Goal: Ask a question: Seek information or help from site administrators or community

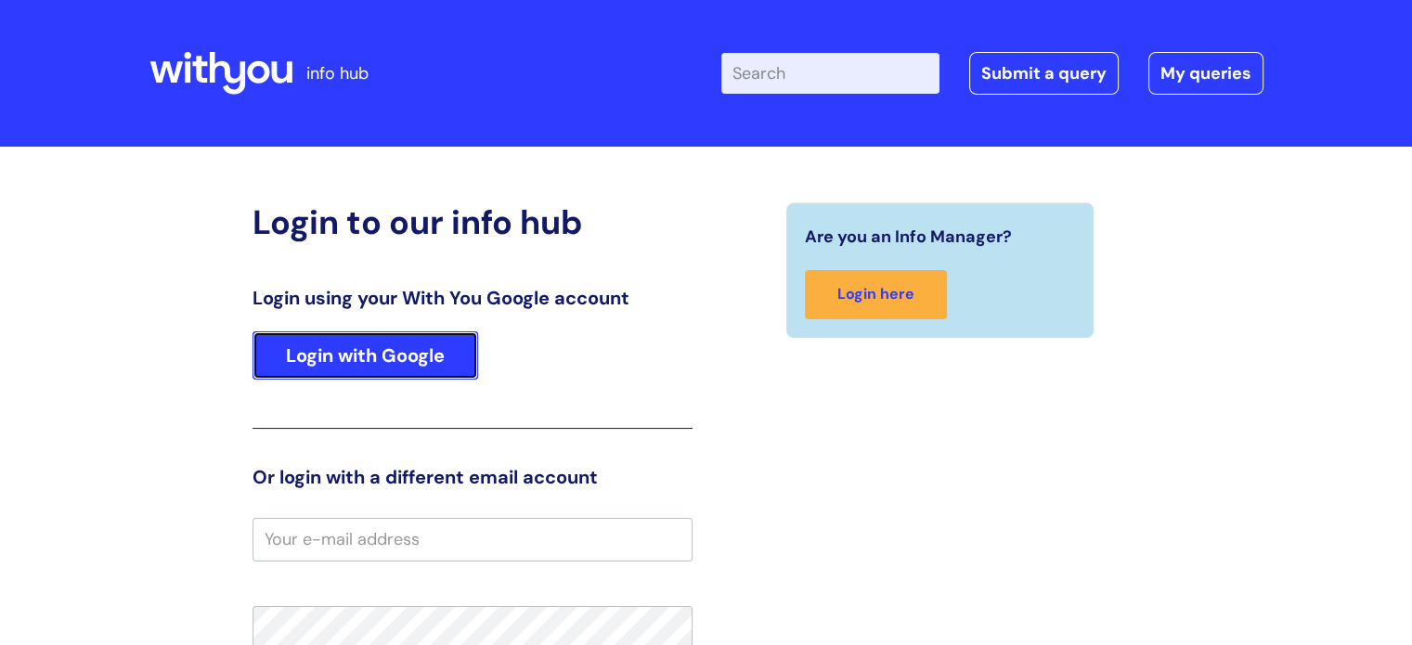
click at [427, 339] on link "Login with Google" at bounding box center [366, 355] width 226 height 48
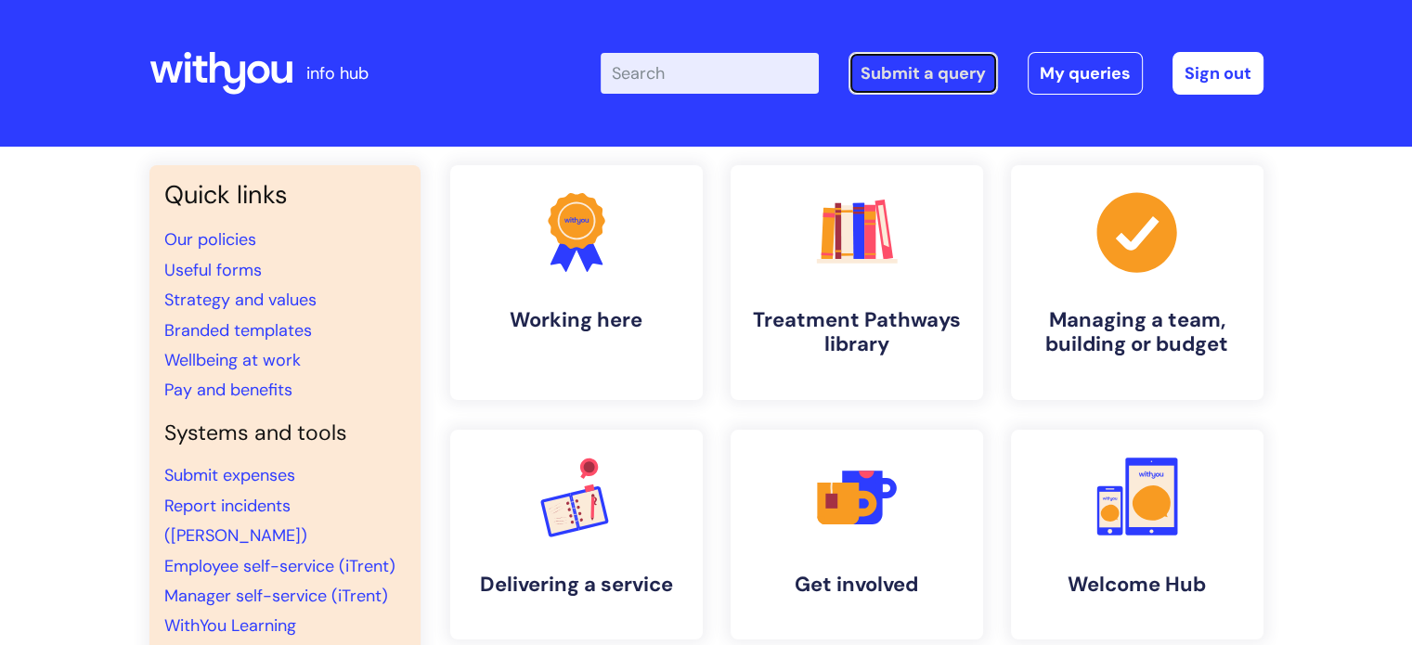
click at [896, 76] on link "Submit a query" at bounding box center [923, 73] width 149 height 43
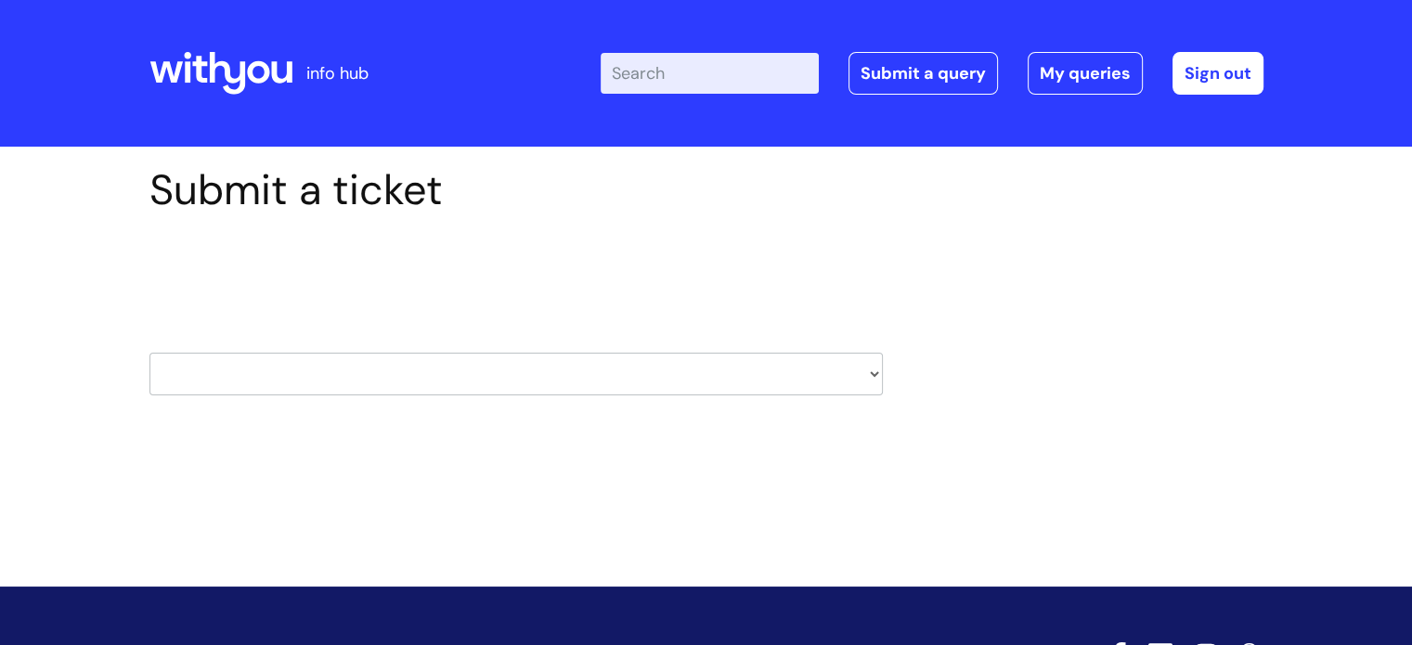
click at [868, 378] on select "HR / People IT and Support Clinical Drug Alerts Finance Accounts Data Support T…" at bounding box center [516, 374] width 734 height 43
select select "it_and_support"
click at [149, 353] on select "HR / People IT and Support Clinical Drug Alerts Finance Accounts Data Support T…" at bounding box center [516, 374] width 734 height 43
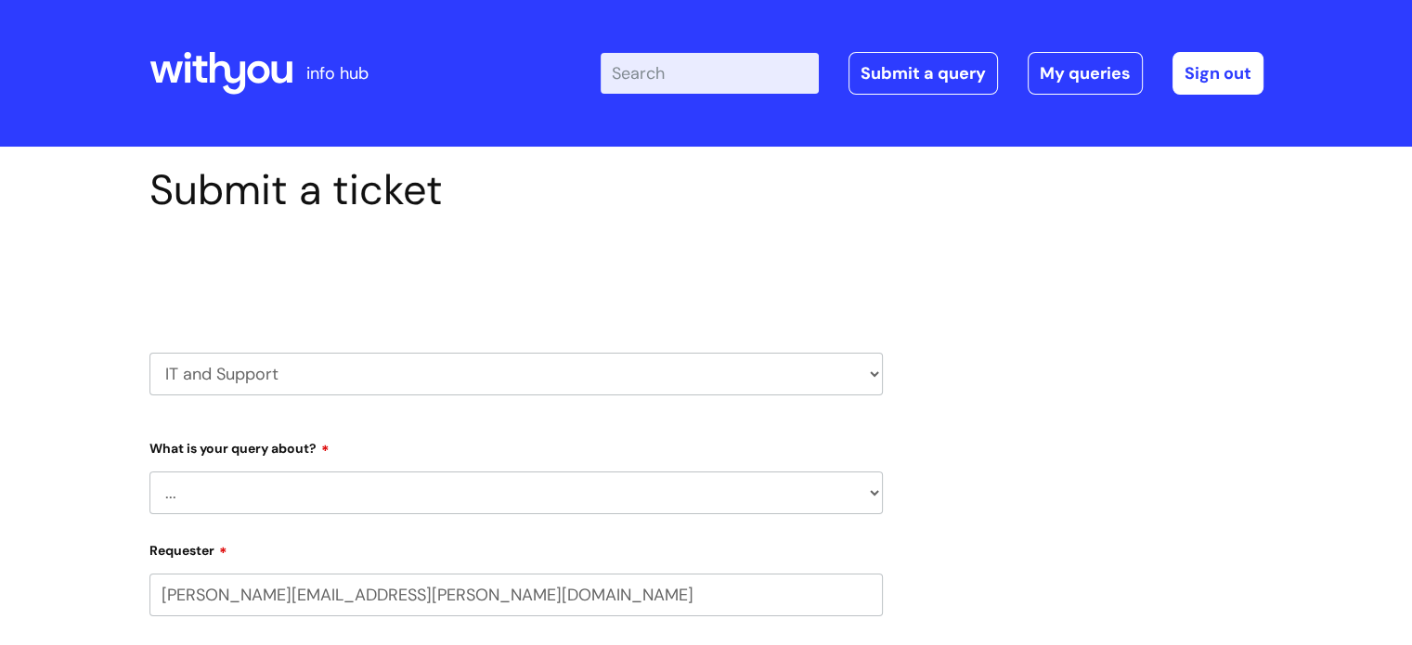
select select "80004286524"
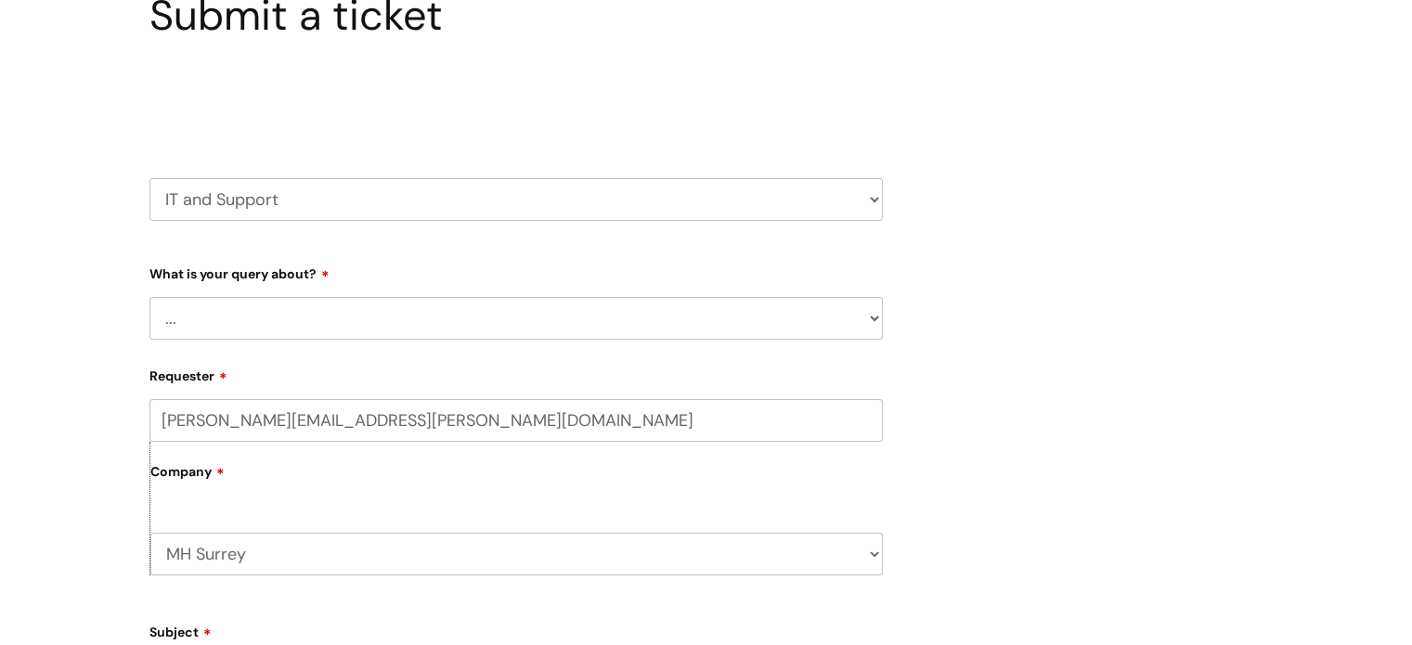
scroll to position [186, 0]
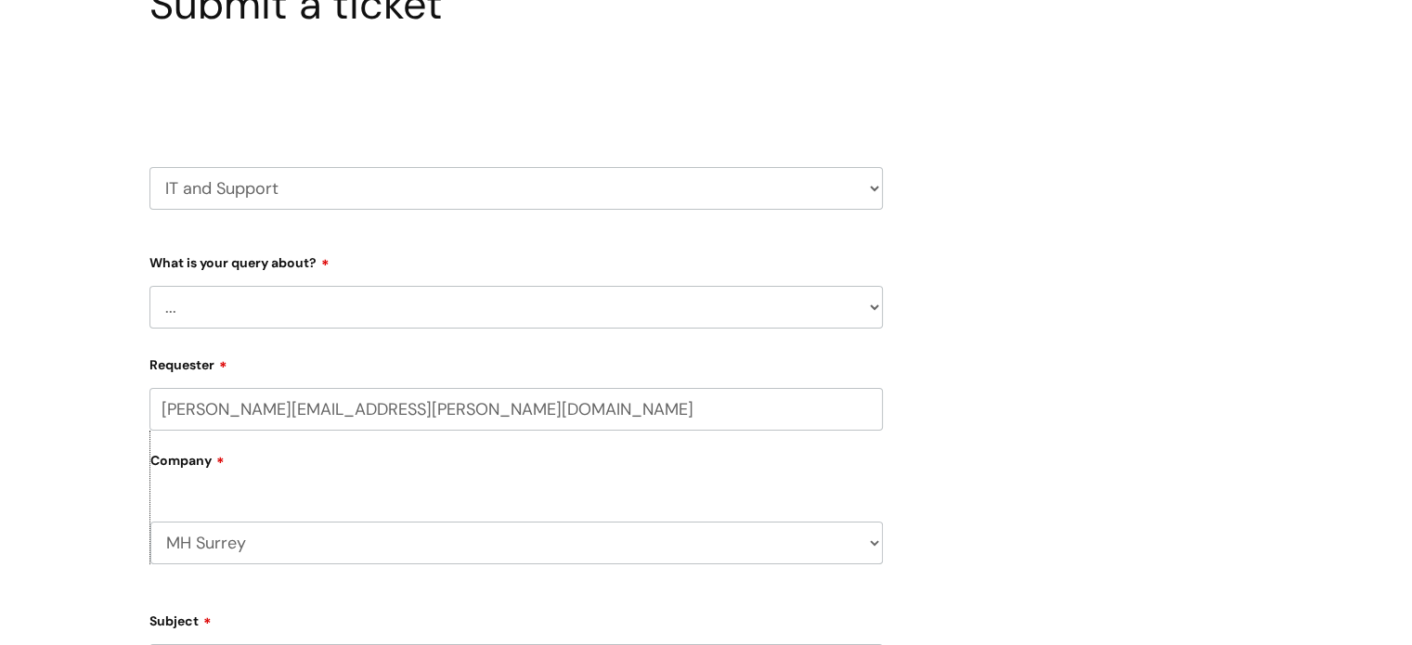
click at [871, 318] on select "... Mobile Phone Reset & MFA Accounts, Starters and Leavers IT Hardware issue I…" at bounding box center [516, 307] width 734 height 43
select select "System/software"
click at [149, 286] on select "... Mobile Phone Reset & MFA Accounts, Starters and Leavers IT Hardware issue I…" at bounding box center [516, 307] width 734 height 43
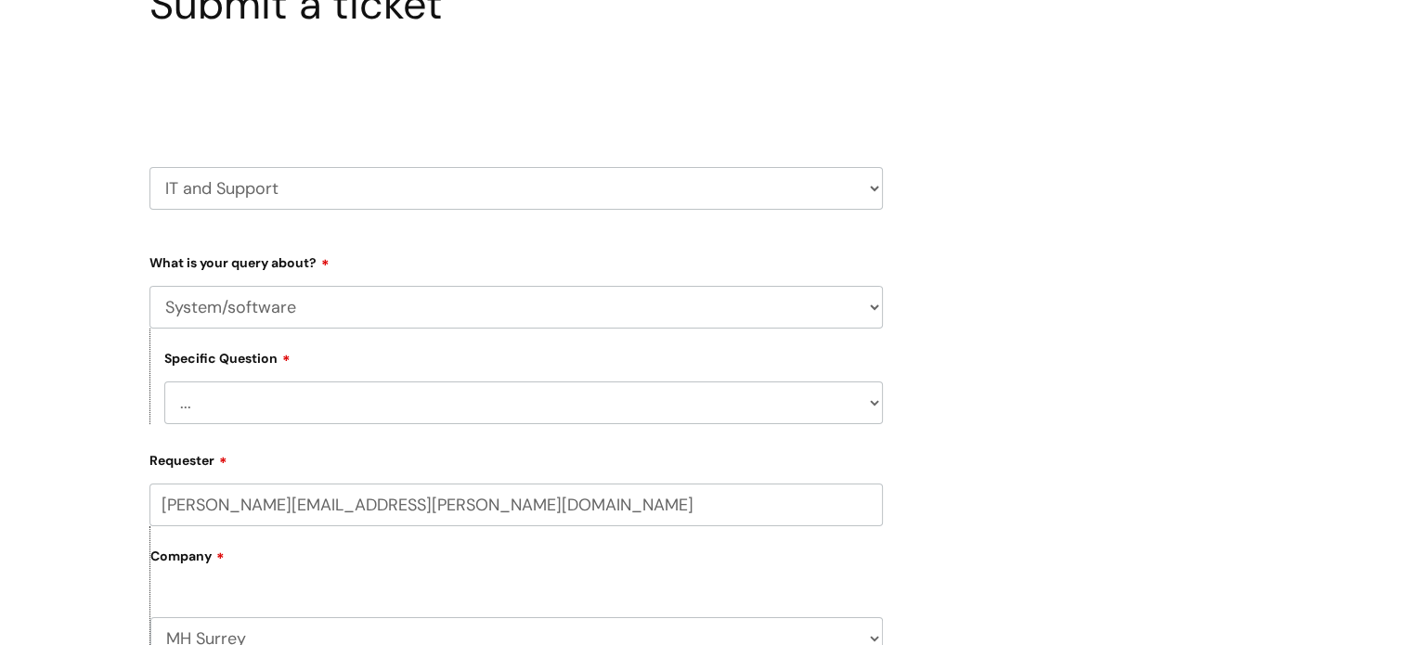
click at [866, 419] on select "... Halo PCMIS Iaptus NHS Email CJSM Email Mitel Another System Google (Workspa…" at bounding box center [523, 403] width 719 height 43
select select "PCMIS"
click at [164, 382] on select "... Halo PCMIS Iaptus NHS Email CJSM Email Mitel Another System Google (Workspa…" at bounding box center [523, 403] width 719 height 43
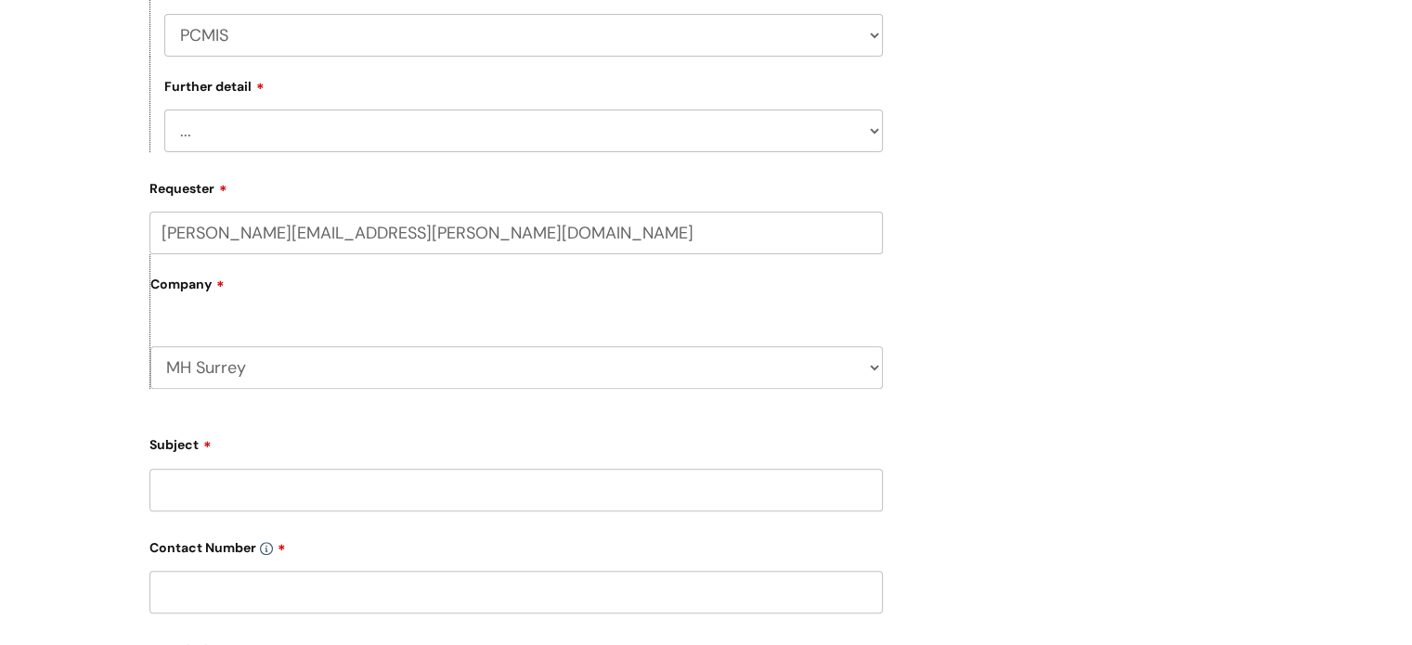
scroll to position [743, 0]
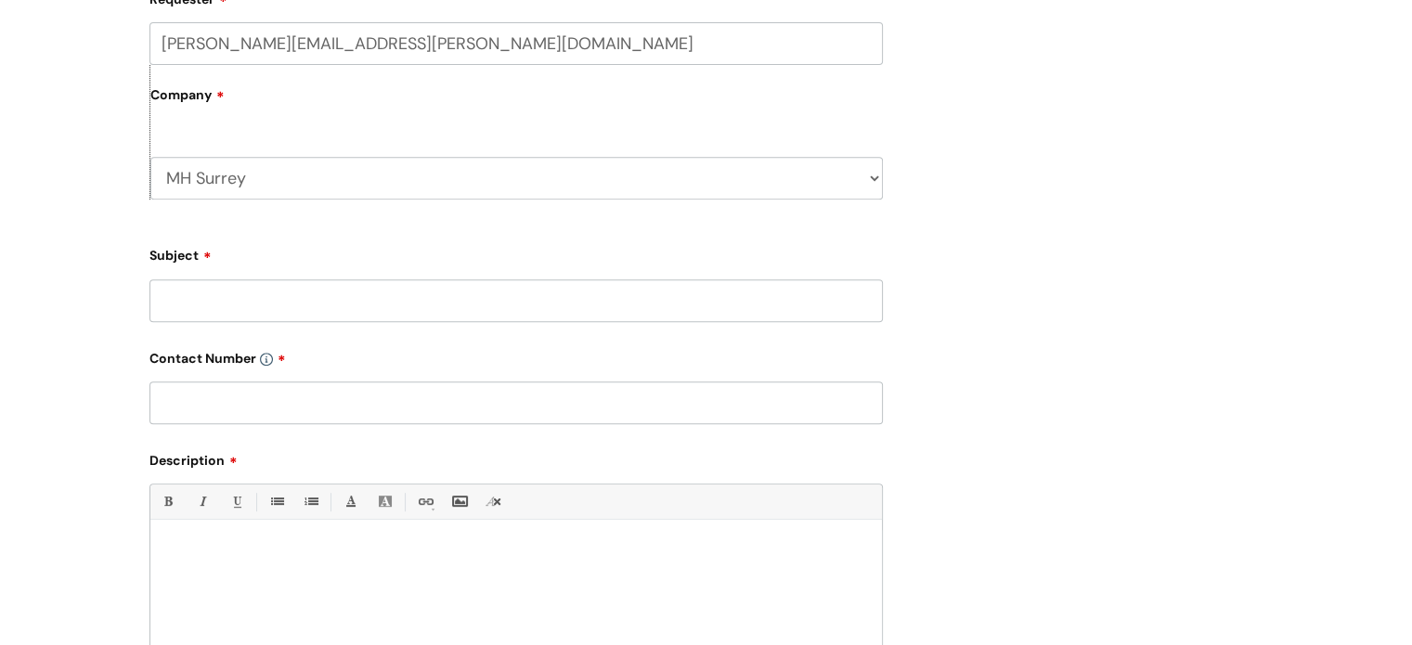
click at [509, 298] on input "Subject" at bounding box center [516, 300] width 734 height 43
type input "signing into PCMIS"
click at [260, 404] on input "text" at bounding box center [516, 403] width 734 height 43
type input "07929 398642"
click at [240, 553] on p at bounding box center [516, 552] width 704 height 17
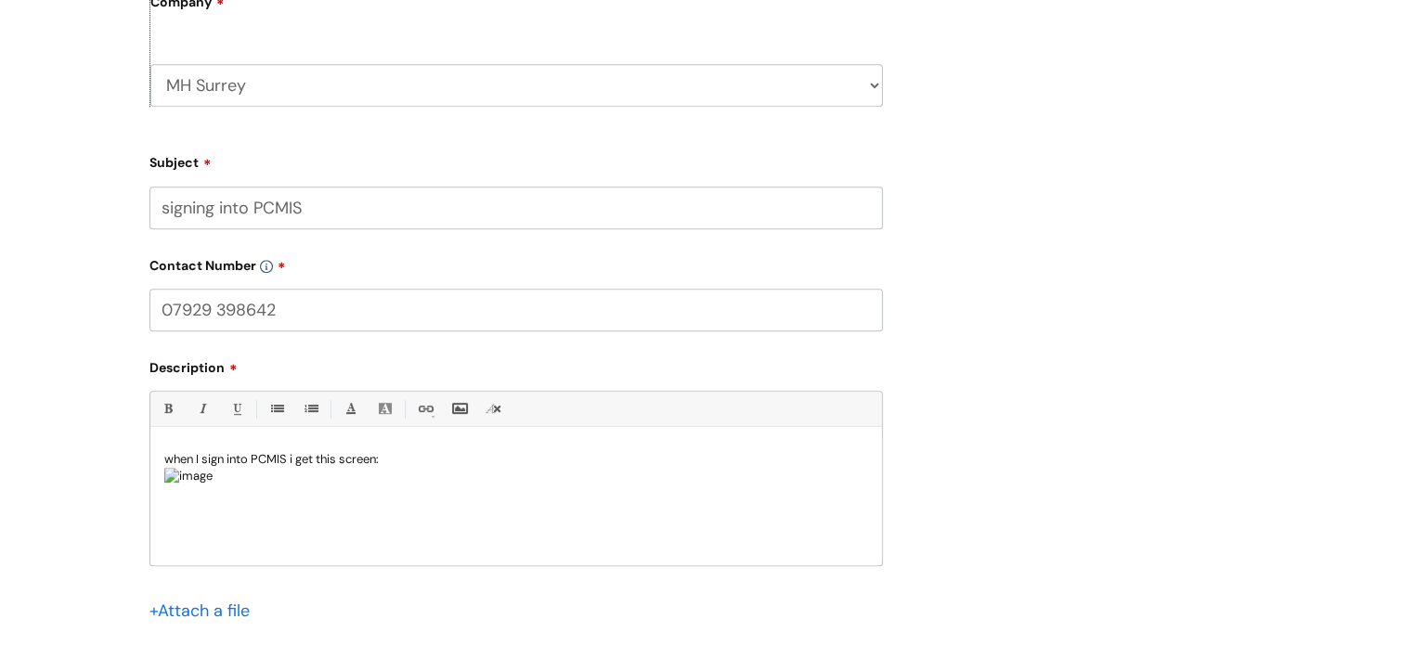
scroll to position [0, 0]
click at [434, 463] on p "when I sign into PCMIS i get this screen:" at bounding box center [516, 459] width 704 height 17
click at [441, 466] on span "asking you to prove who you are by answering a call or receiving a code?, but a…" at bounding box center [514, 467] width 701 height 31
click at [557, 452] on p "when I sign into PCMIS i get this screen, asking me to prove who you are by ans…" at bounding box center [516, 467] width 704 height 33
click at [230, 483] on span "asking me to prove who I am by answering a call or receiving a code?, but also …" at bounding box center [505, 467] width 682 height 31
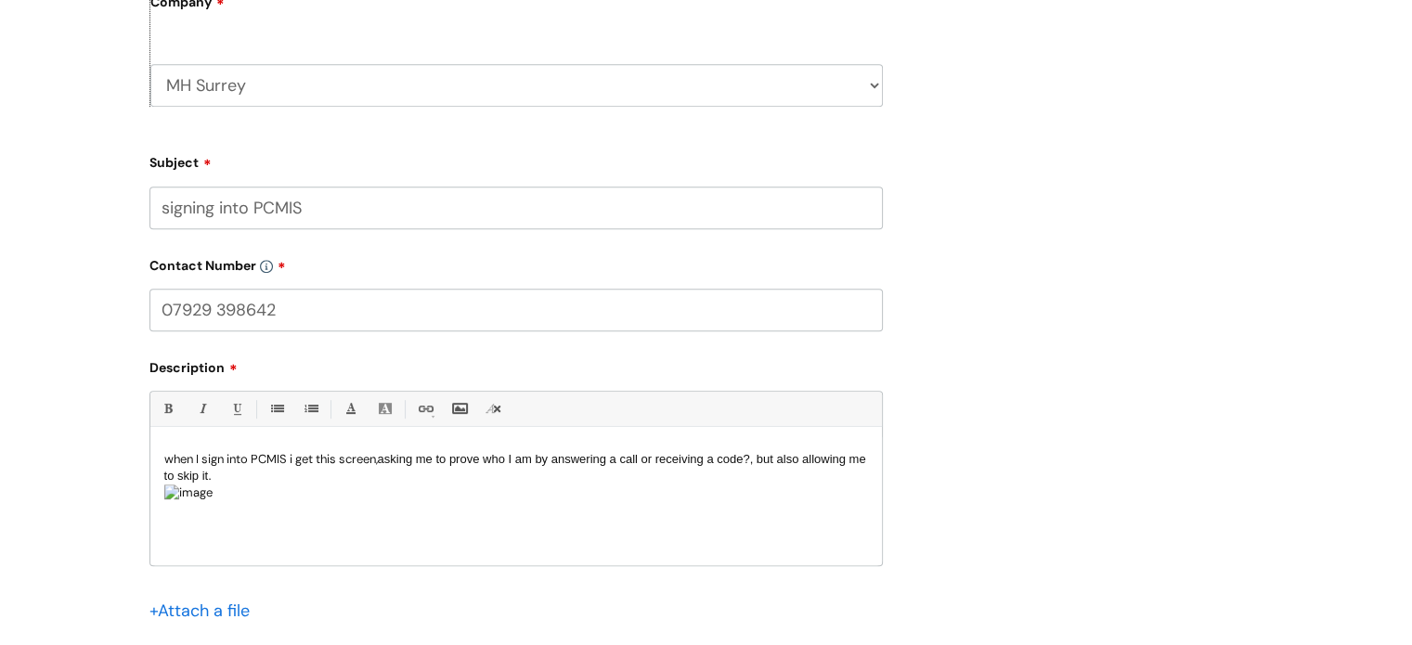
click at [282, 474] on p "when I sign into PCMIS i get this screen, asking me to prove who I am by answer…" at bounding box center [516, 467] width 704 height 33
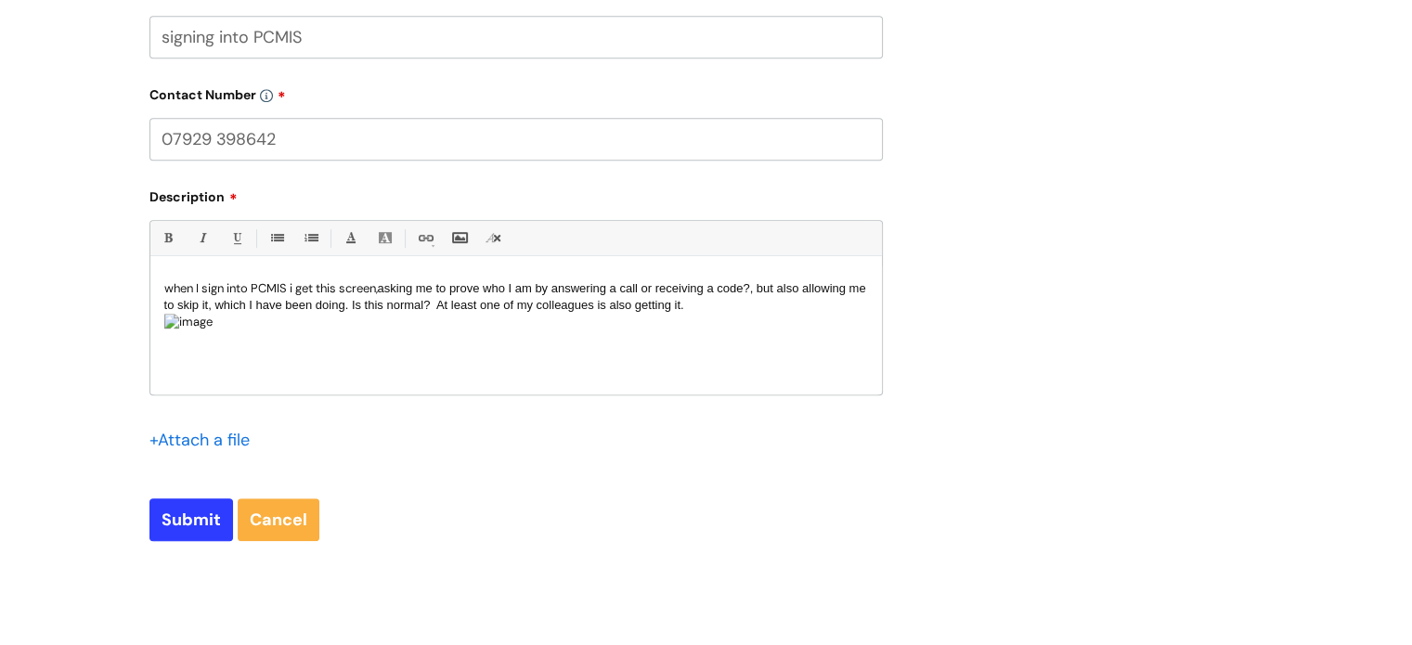
scroll to position [1114, 0]
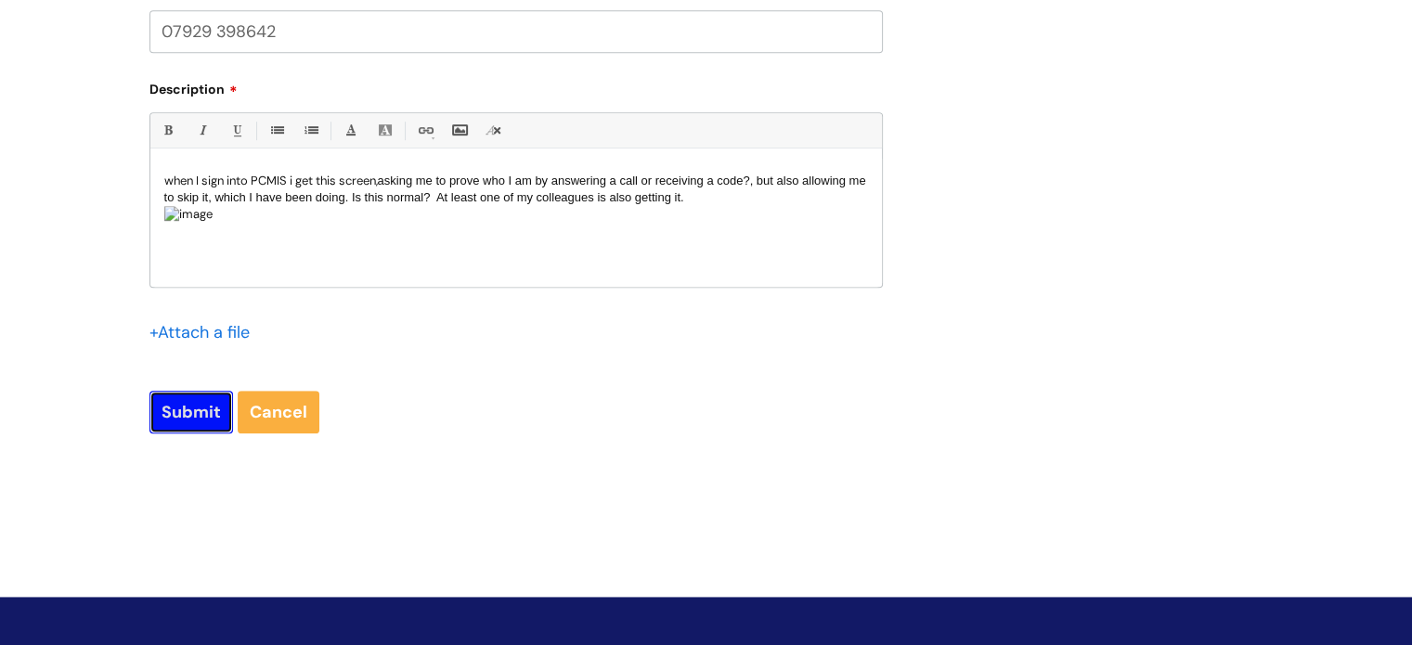
click at [211, 411] on input "Submit" at bounding box center [191, 412] width 84 height 43
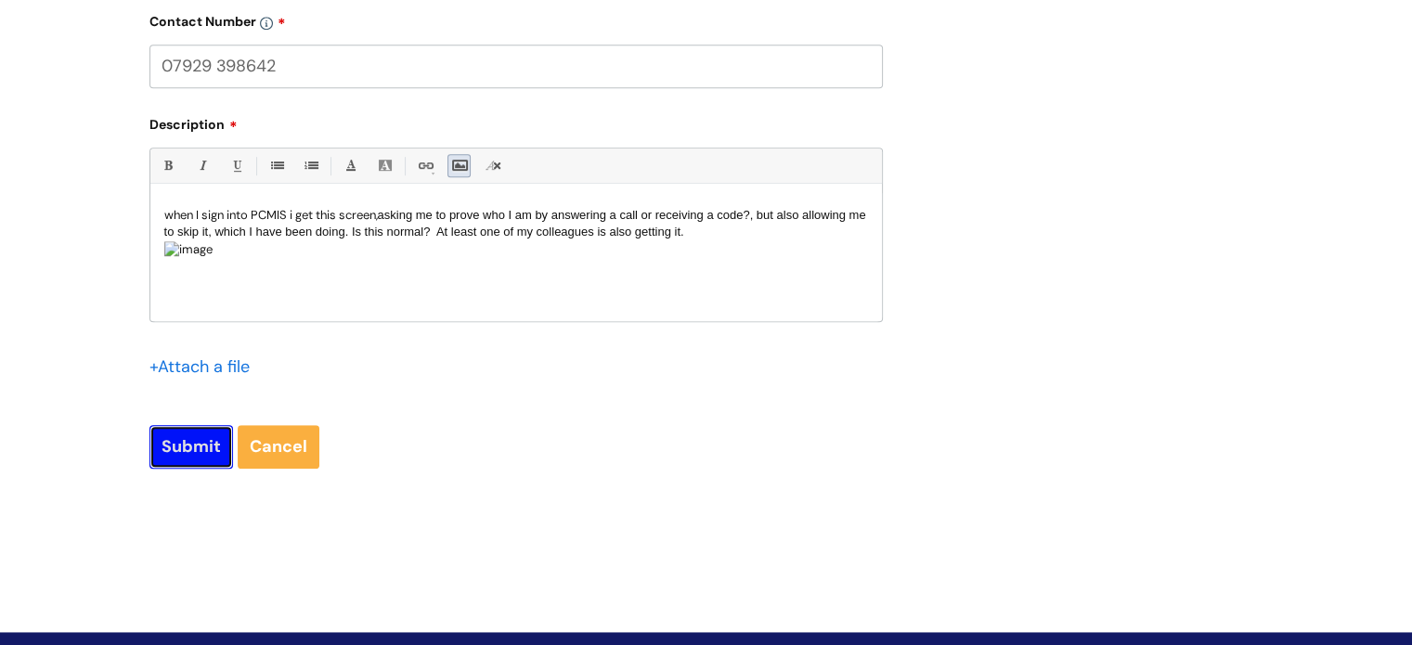
scroll to position [1148, 0]
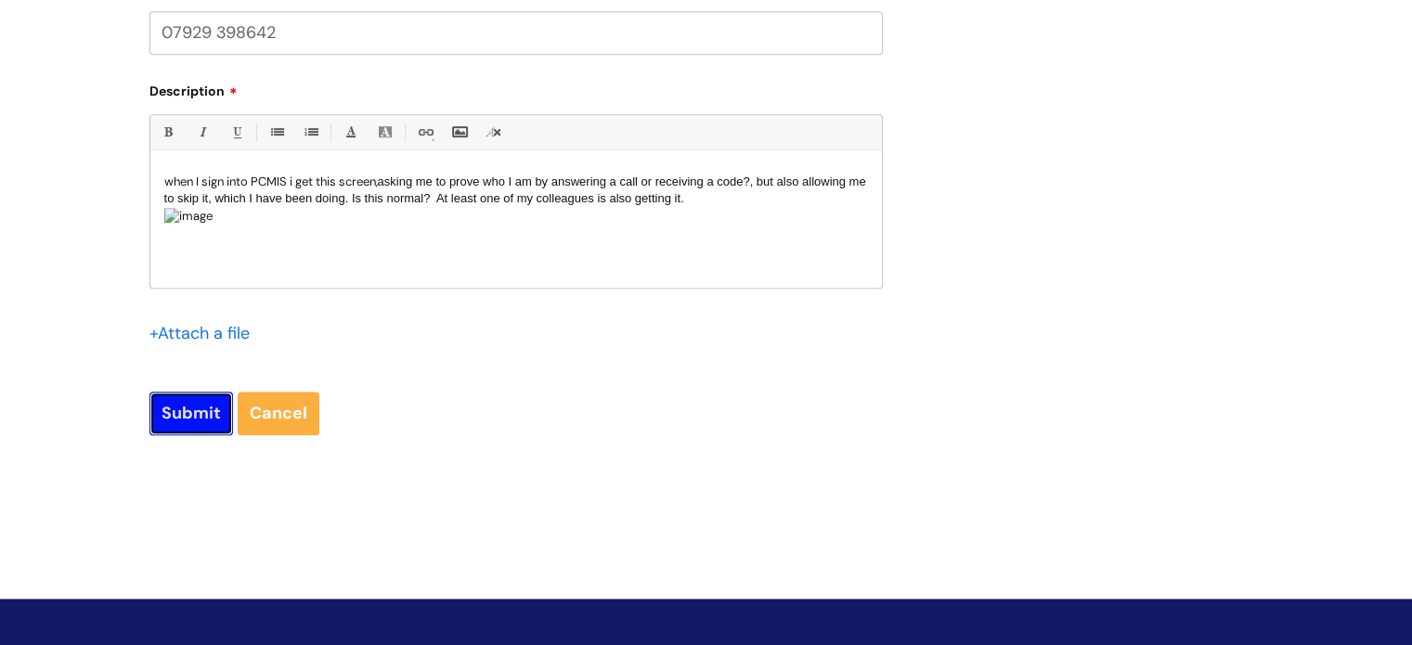
click at [199, 417] on input "Submit" at bounding box center [191, 413] width 84 height 43
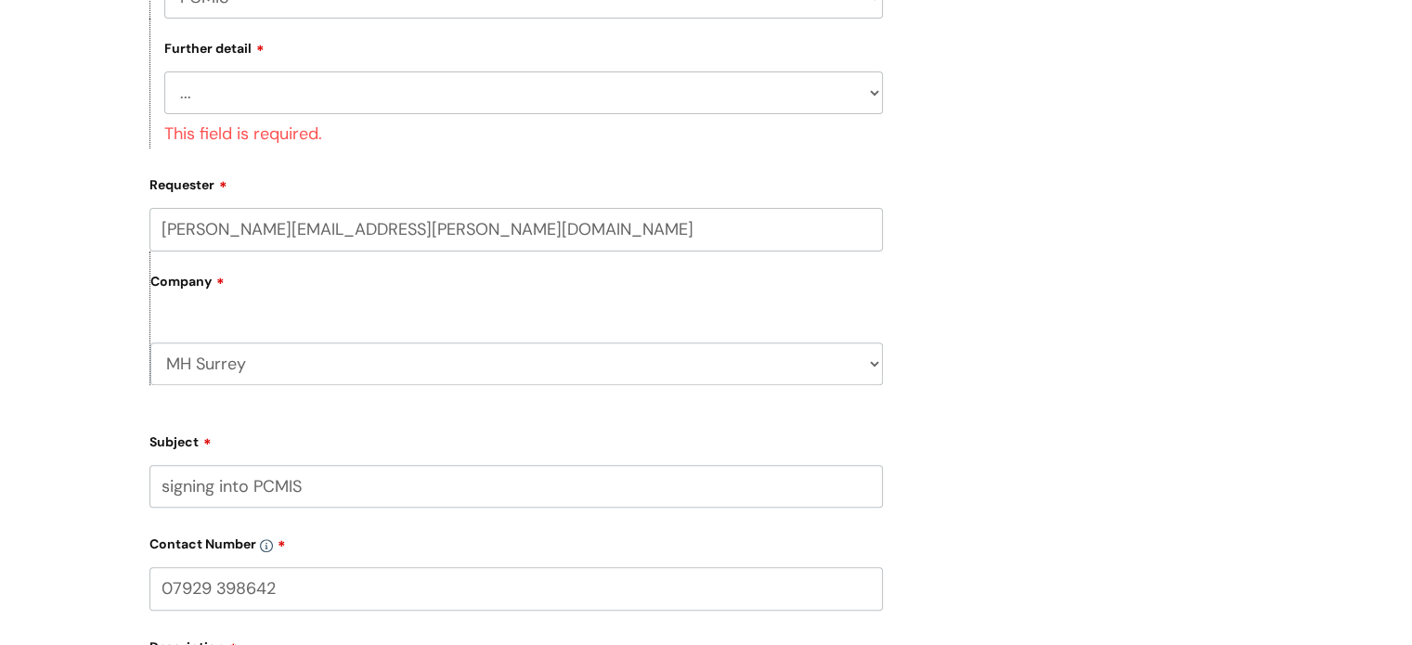
scroll to position [591, 0]
click at [876, 95] on select "... I’ve got an issue or I think I’ve found a fault." at bounding box center [523, 93] width 719 height 43
select select "I’ve got an issue or I think I’ve found a fault."
click at [164, 72] on select "... I’ve got an issue or I think I’ve found a fault." at bounding box center [523, 93] width 719 height 43
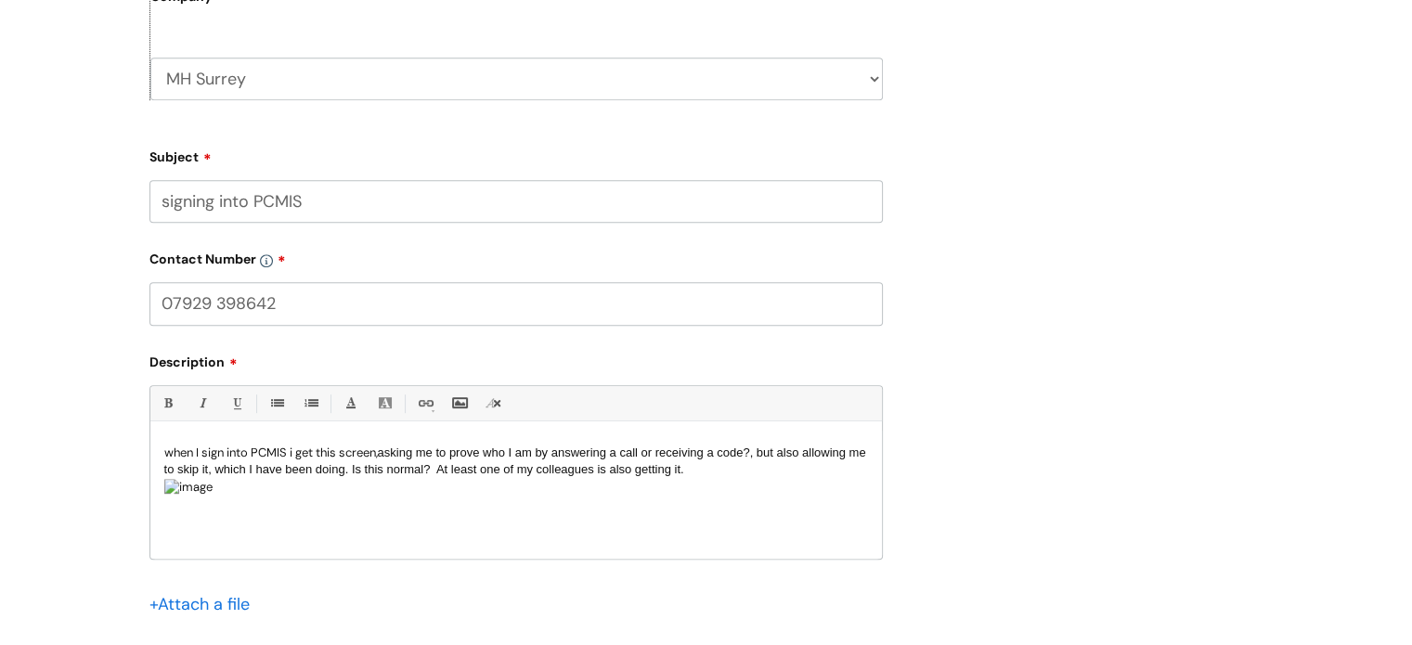
scroll to position [1240, 0]
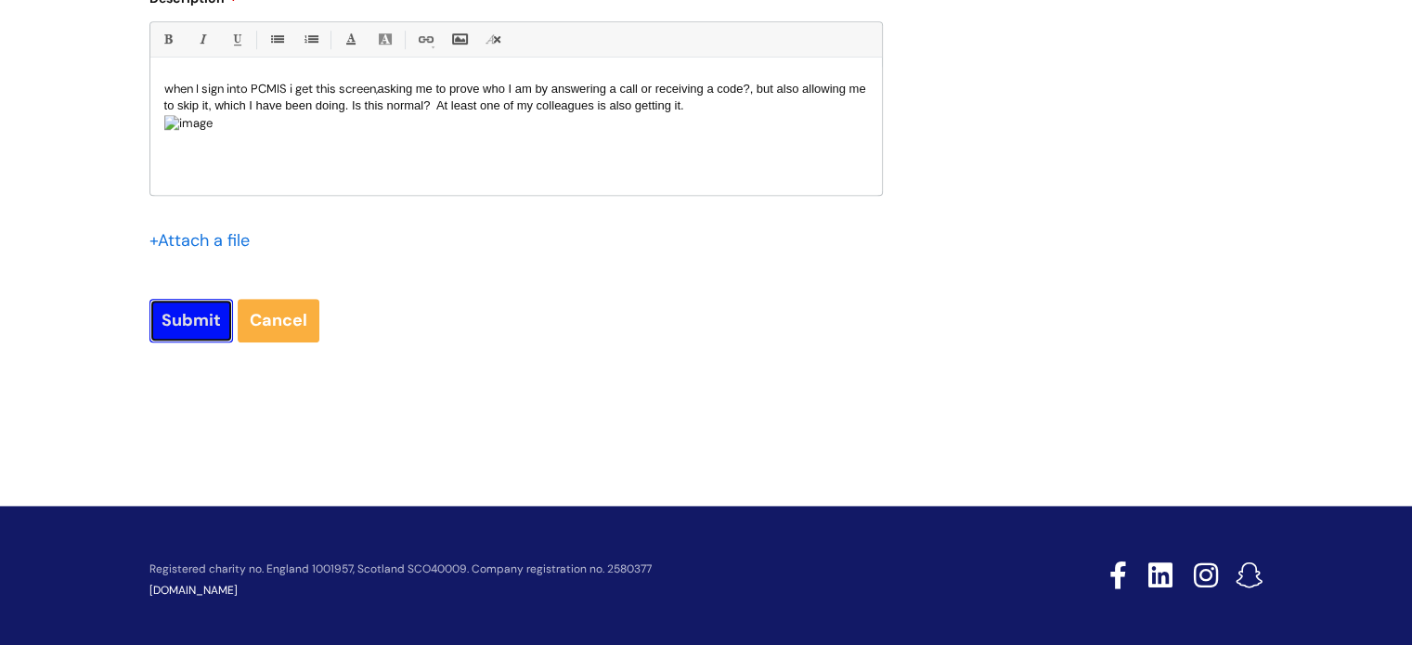
click at [208, 309] on input "Submit" at bounding box center [191, 320] width 84 height 43
type input "Please Wait..."
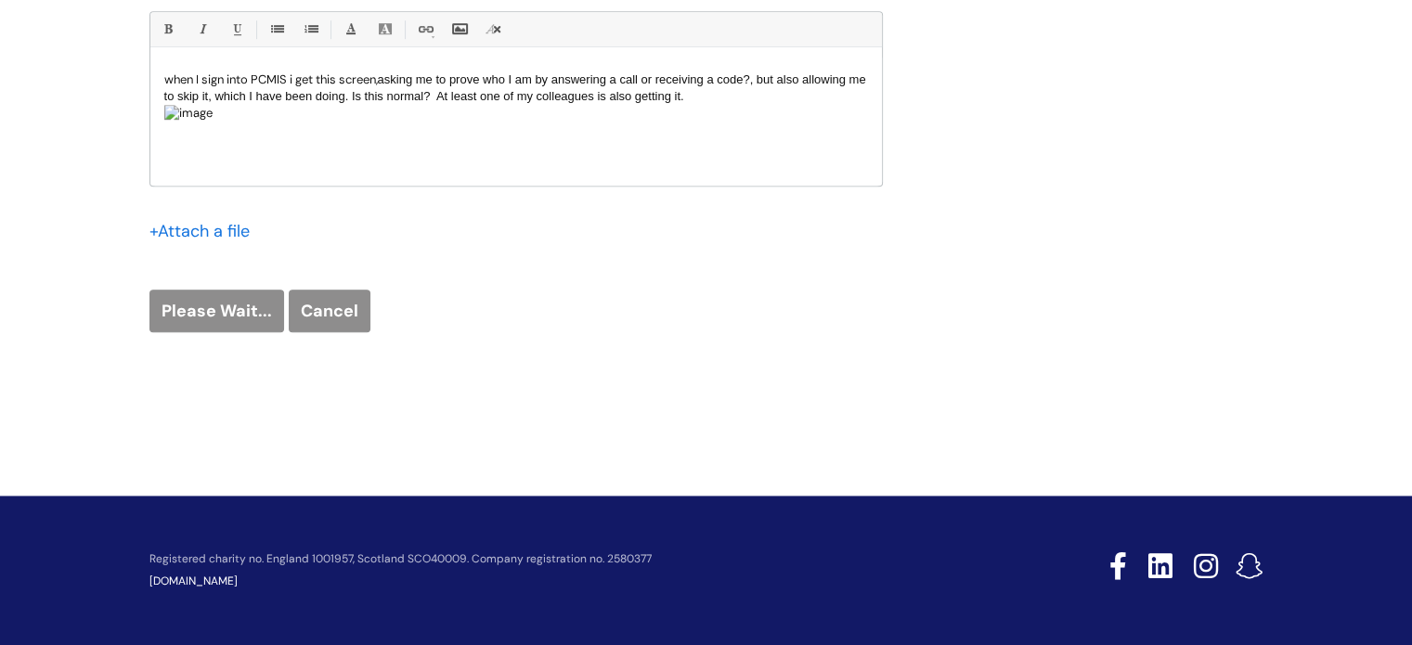
scroll to position [1207, 0]
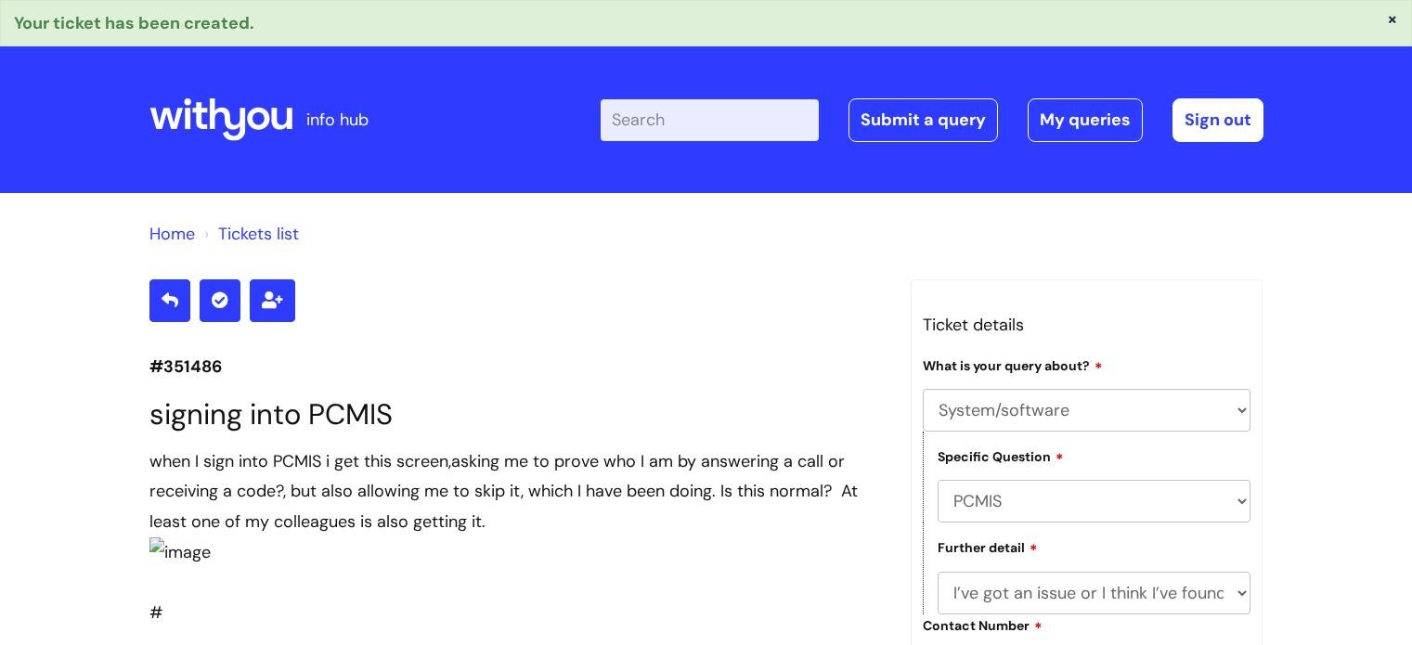
select select "System/software"
select select "PCMIS"
select select "I’ve got an issue or I think I’ve found a fault."
click at [1076, 117] on link "My queries" at bounding box center [1085, 119] width 115 height 43
